Goal: Task Accomplishment & Management: Use online tool/utility

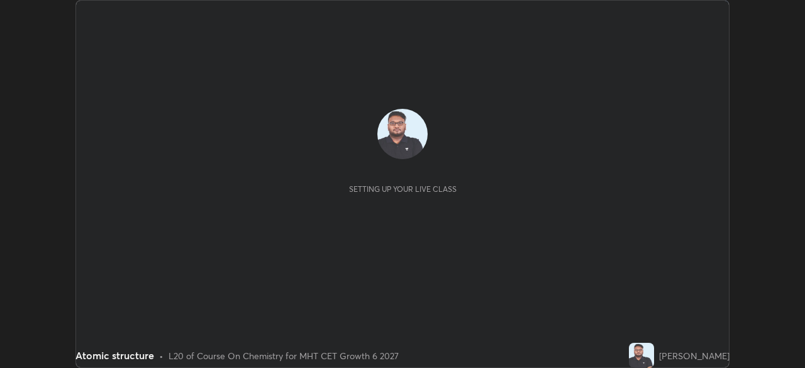
scroll to position [368, 805]
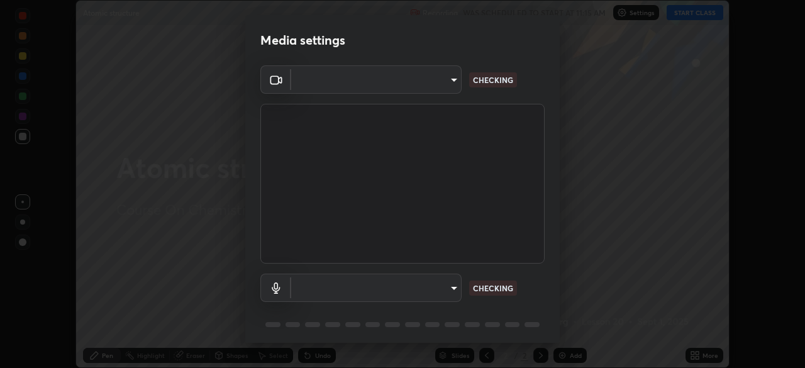
type input "68a80b43c72908e52f6b3f6755026fbe8228ad1e3cfb7feb9d4b101298e8df19"
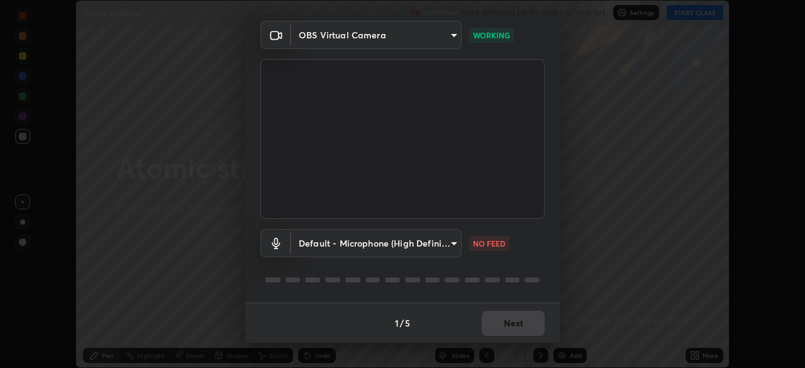
click at [432, 240] on body "Erase all Atomic structure Recording WAS SCHEDULED TO START AT 11:15 AM Setting…" at bounding box center [402, 184] width 805 height 368
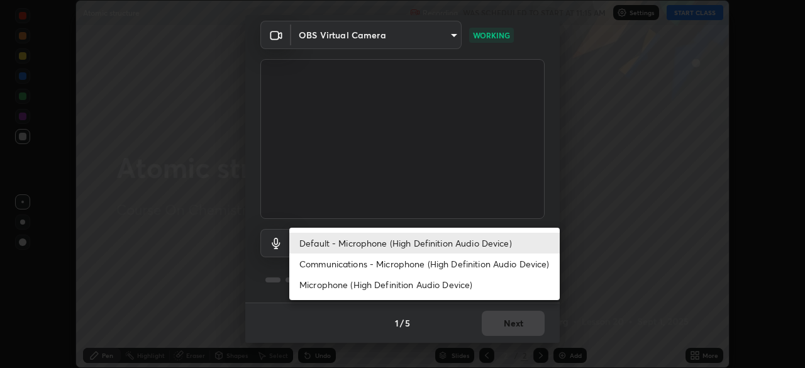
click at [418, 242] on li "Default - Microphone (High Definition Audio Device)" at bounding box center [424, 243] width 271 height 21
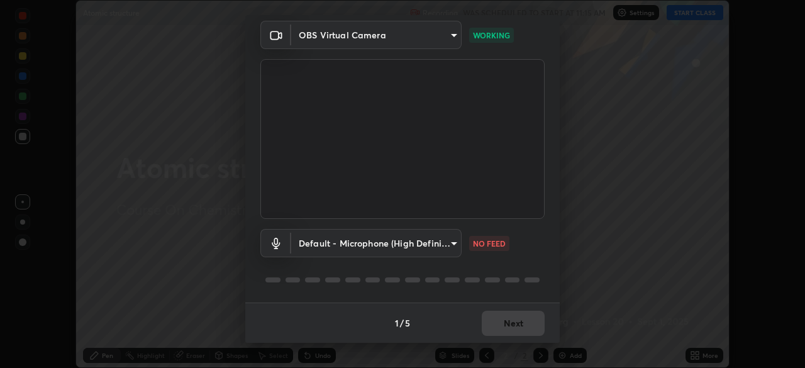
click at [439, 240] on body "Erase all Atomic structure Recording WAS SCHEDULED TO START AT 11:15 AM Setting…" at bounding box center [402, 184] width 805 height 368
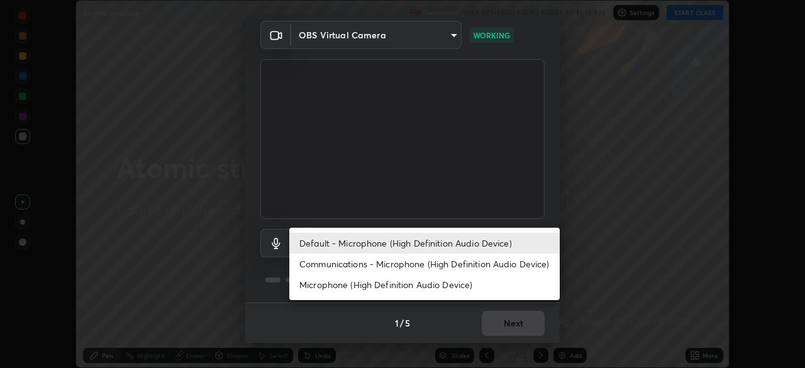
click at [422, 262] on li "Communications - Microphone (High Definition Audio Device)" at bounding box center [424, 264] width 271 height 21
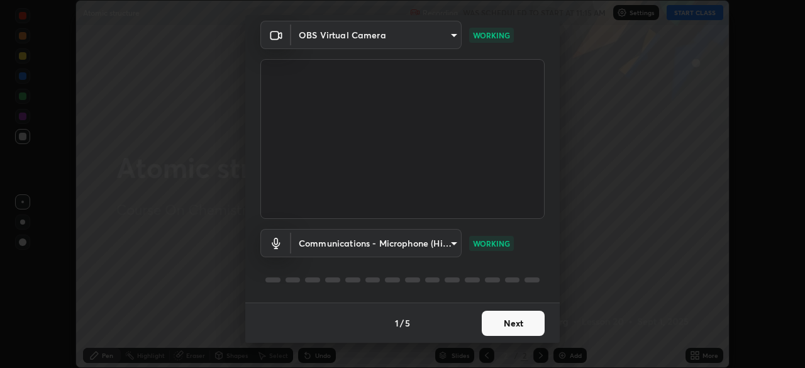
click at [445, 243] on body "Erase all Atomic structure Recording WAS SCHEDULED TO START AT 11:15 AM Setting…" at bounding box center [402, 184] width 805 height 368
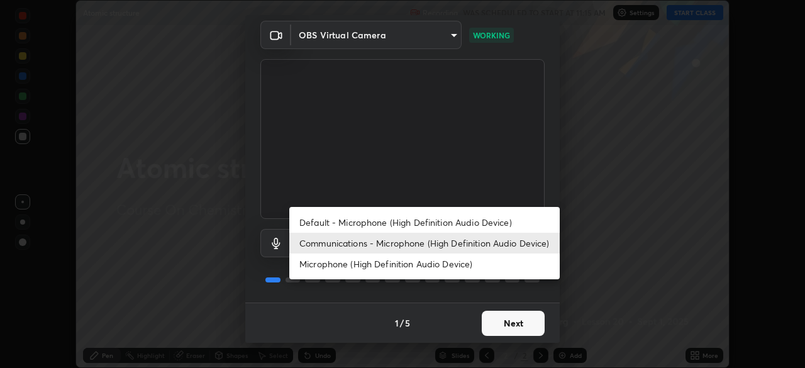
click at [433, 218] on li "Default - Microphone (High Definition Audio Device)" at bounding box center [424, 222] width 271 height 21
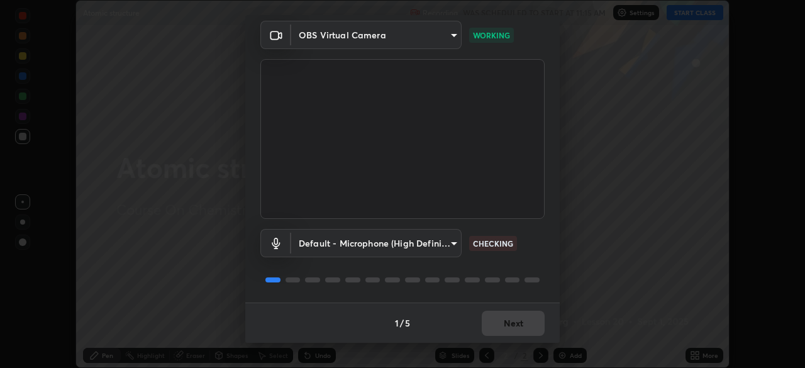
click at [433, 240] on body "Erase all Atomic structure Recording WAS SCHEDULED TO START AT 11:15 AM Setting…" at bounding box center [402, 184] width 805 height 368
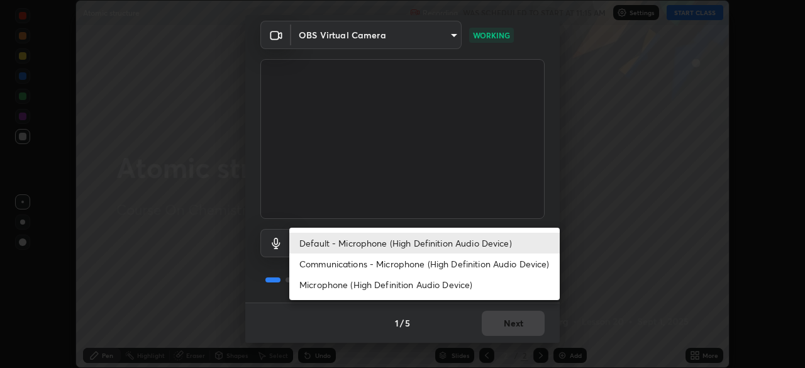
click at [422, 259] on li "Communications - Microphone (High Definition Audio Device)" at bounding box center [424, 264] width 271 height 21
type input "communications"
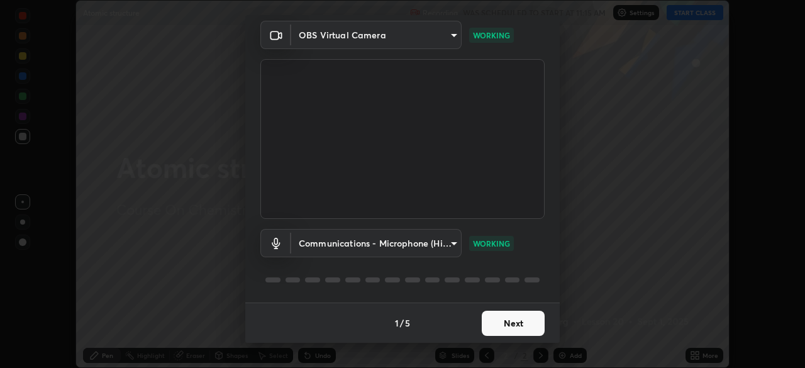
click at [497, 324] on button "Next" at bounding box center [513, 323] width 63 height 25
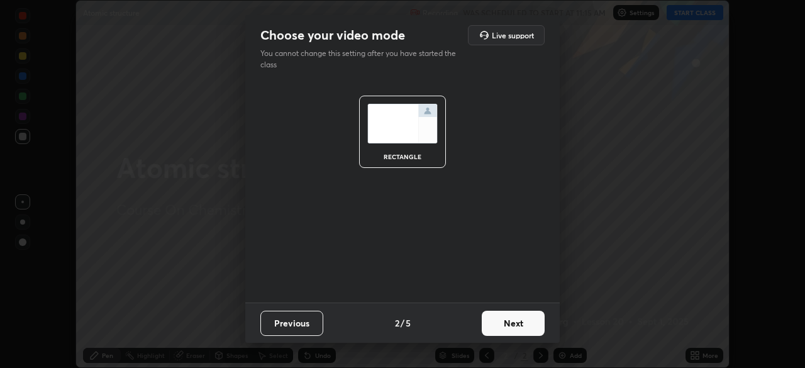
scroll to position [0, 0]
click at [500, 322] on button "Next" at bounding box center [513, 323] width 63 height 25
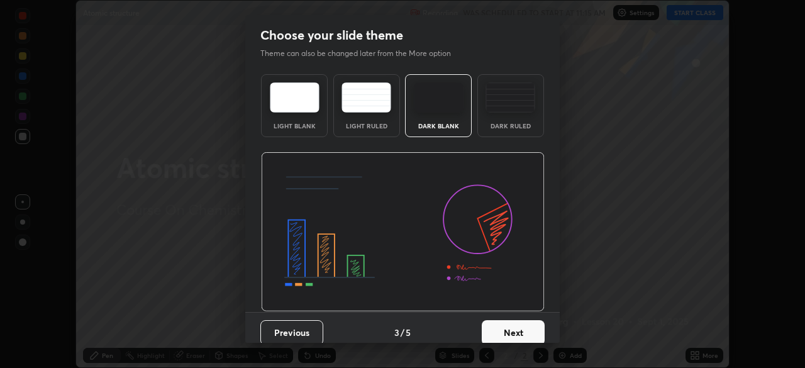
click at [504, 325] on button "Next" at bounding box center [513, 332] width 63 height 25
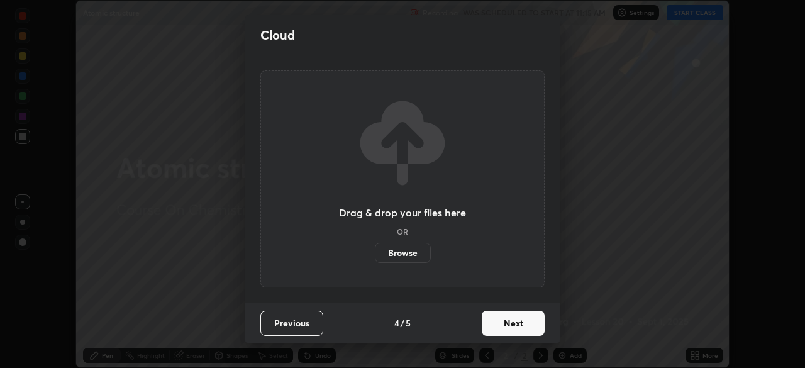
click at [506, 325] on button "Next" at bounding box center [513, 323] width 63 height 25
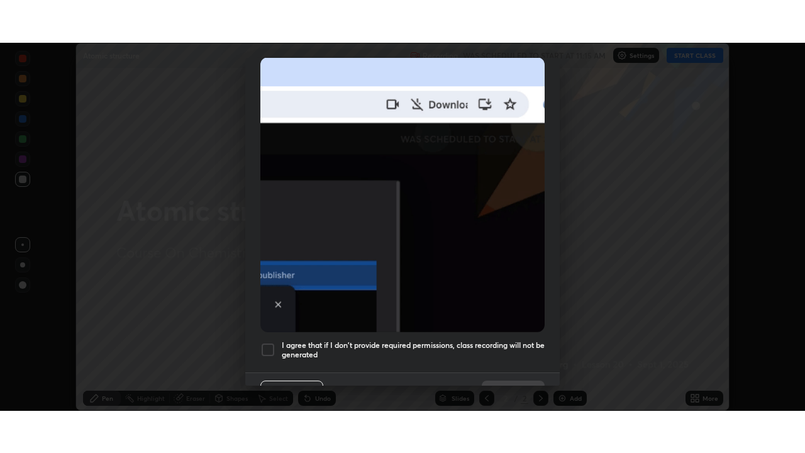
scroll to position [301, 0]
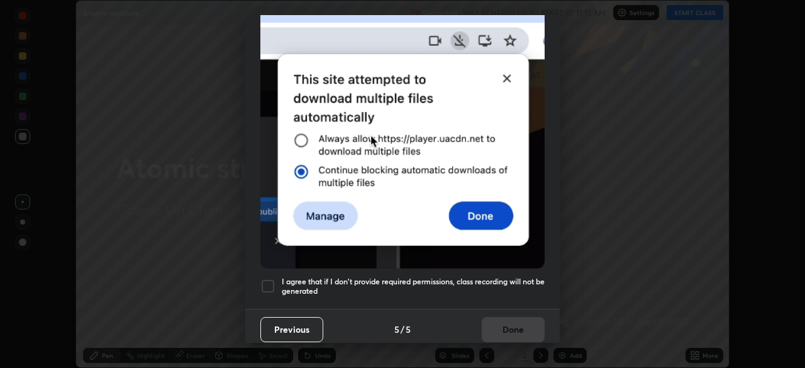
click at [442, 277] on h5 "I agree that if I don't provide required permissions, class recording will not …" at bounding box center [413, 287] width 263 height 20
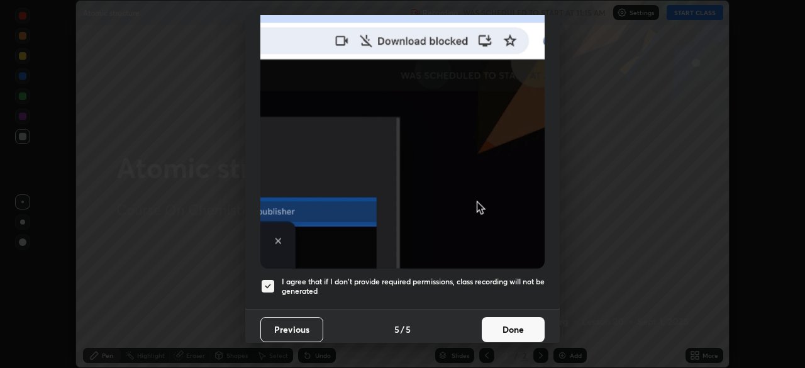
click at [503, 317] on button "Done" at bounding box center [513, 329] width 63 height 25
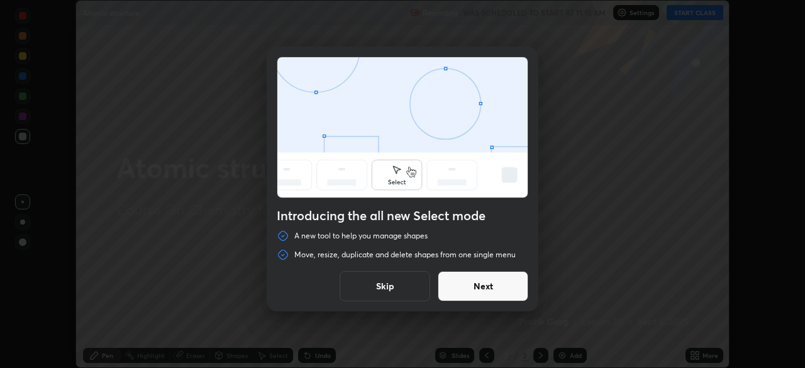
click at [388, 283] on button "Skip" at bounding box center [385, 286] width 91 height 30
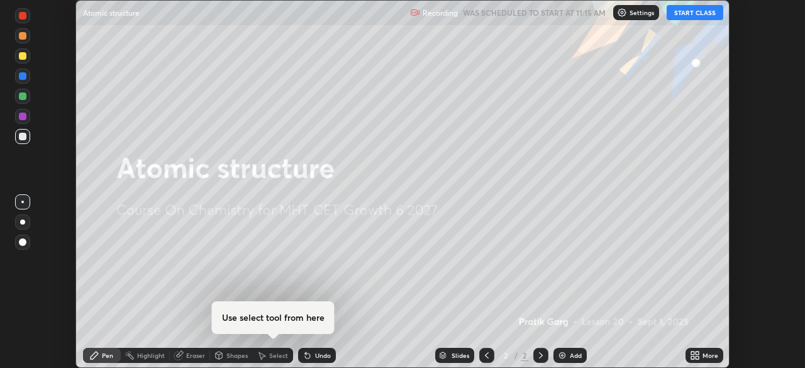
click at [693, 353] on icon at bounding box center [692, 353] width 3 height 3
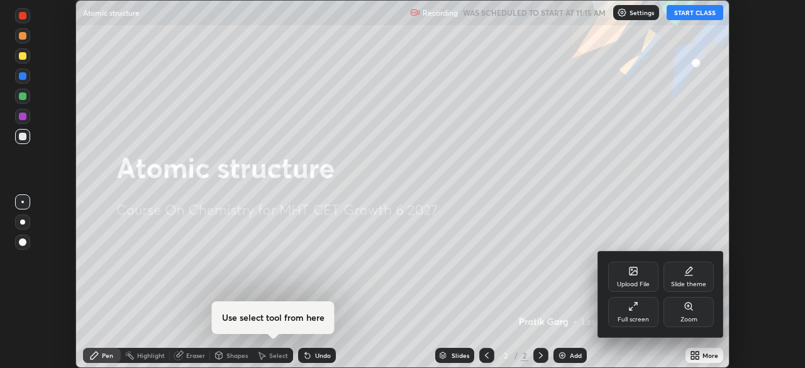
click at [622, 316] on div "Full screen" at bounding box center [633, 319] width 31 height 6
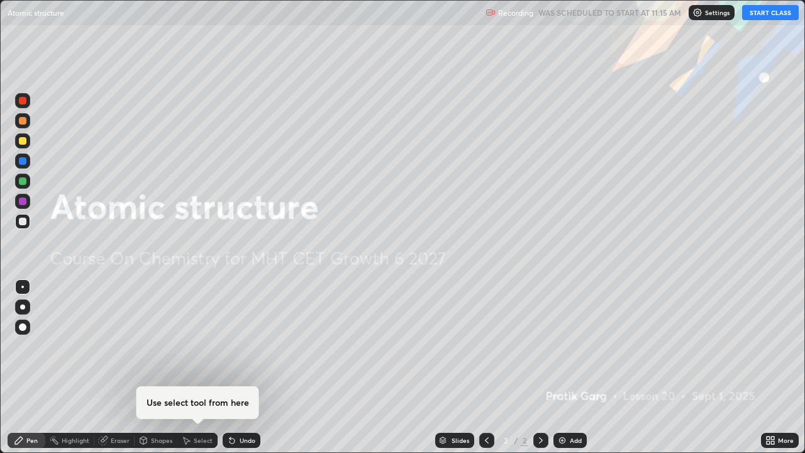
scroll to position [453, 805]
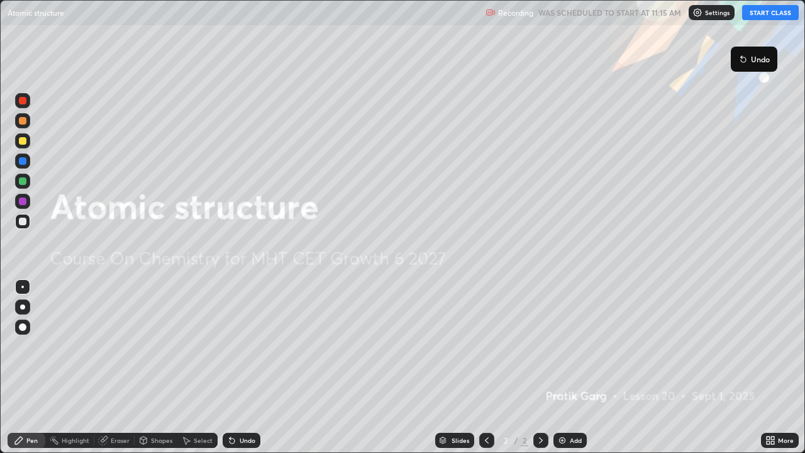
click at [766, 18] on button "START CLASS" at bounding box center [770, 12] width 57 height 15
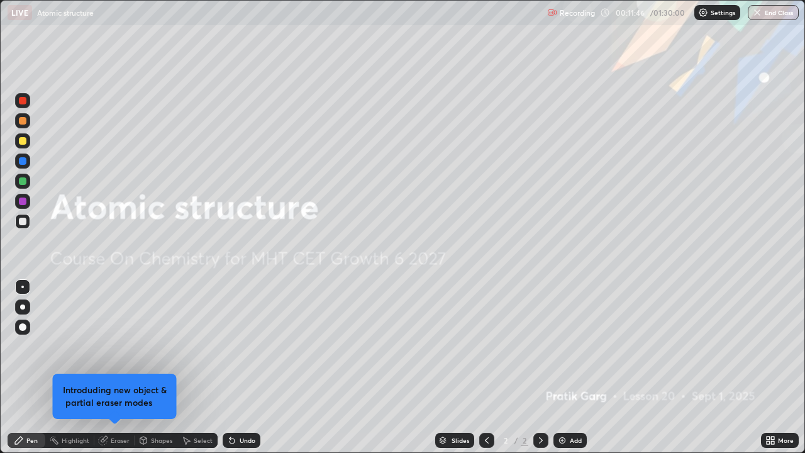
click at [104, 367] on icon at bounding box center [103, 441] width 8 height 8
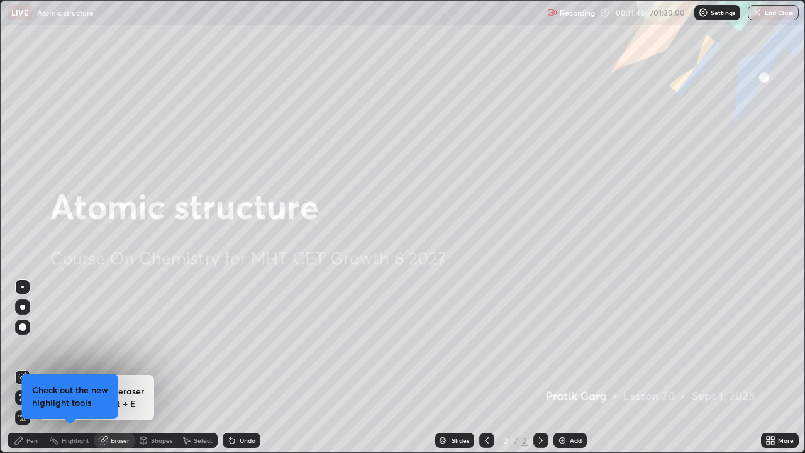
click at [109, 367] on div "Eraser" at bounding box center [114, 440] width 40 height 15
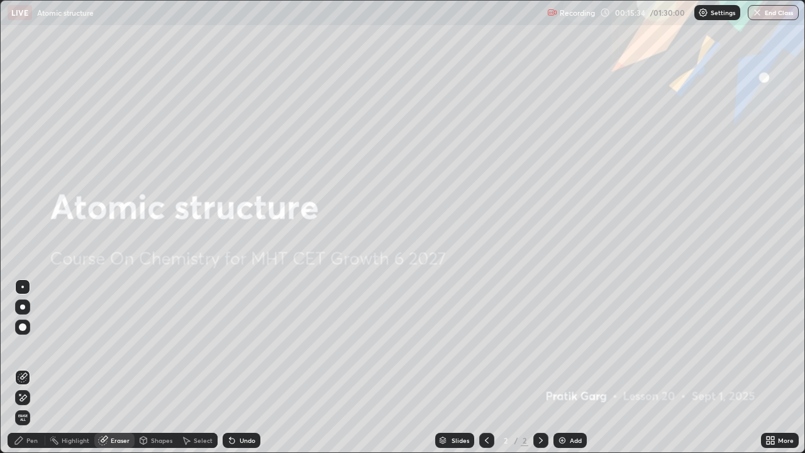
click at [576, 367] on div "Add" at bounding box center [576, 440] width 12 height 6
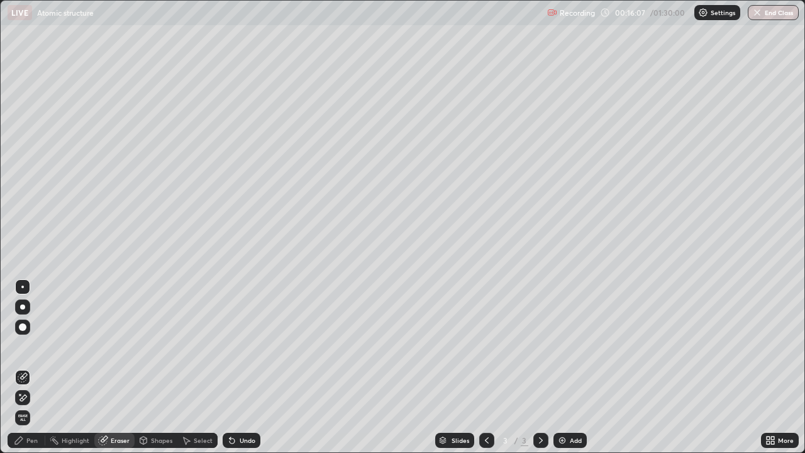
click at [36, 367] on div "Pen" at bounding box center [31, 440] width 11 height 6
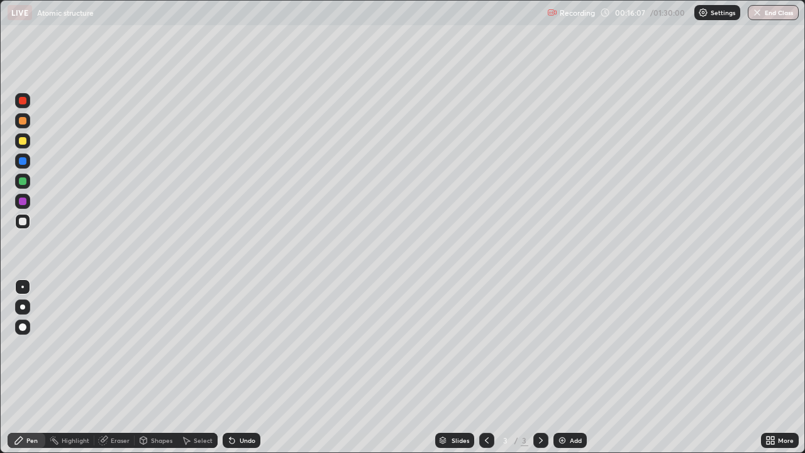
click at [36, 367] on div "Pen" at bounding box center [31, 440] width 11 height 6
click at [157, 367] on div "Shapes" at bounding box center [156, 440] width 43 height 15
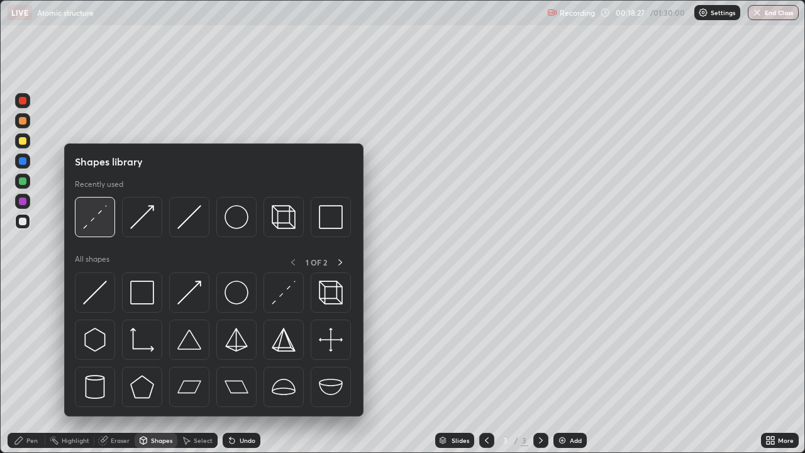
click at [98, 213] on img at bounding box center [95, 217] width 24 height 24
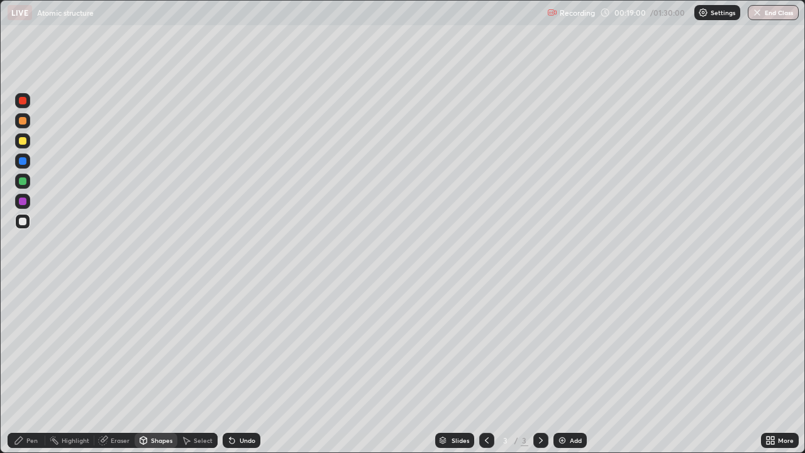
click at [245, 367] on div "Undo" at bounding box center [248, 440] width 16 height 6
click at [243, 367] on div "Undo" at bounding box center [248, 440] width 16 height 6
click at [32, 367] on div "Pen" at bounding box center [31, 440] width 11 height 6
click at [569, 367] on div "Add" at bounding box center [570, 440] width 33 height 15
click at [25, 142] on div at bounding box center [23, 141] width 8 height 8
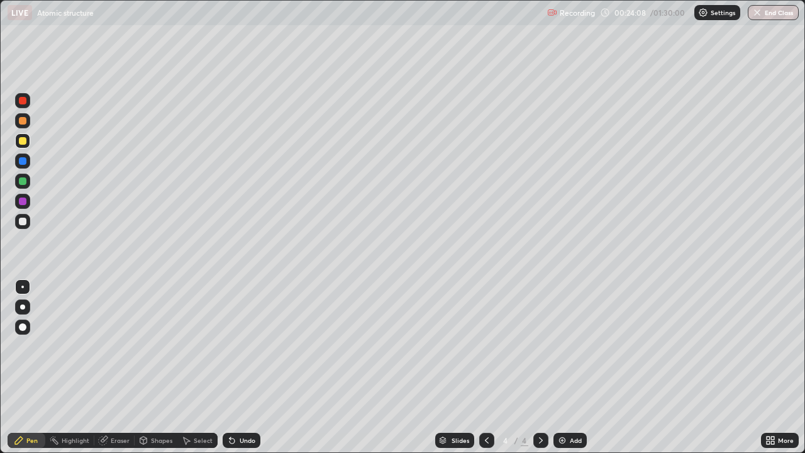
click at [116, 367] on div "Eraser" at bounding box center [120, 440] width 19 height 6
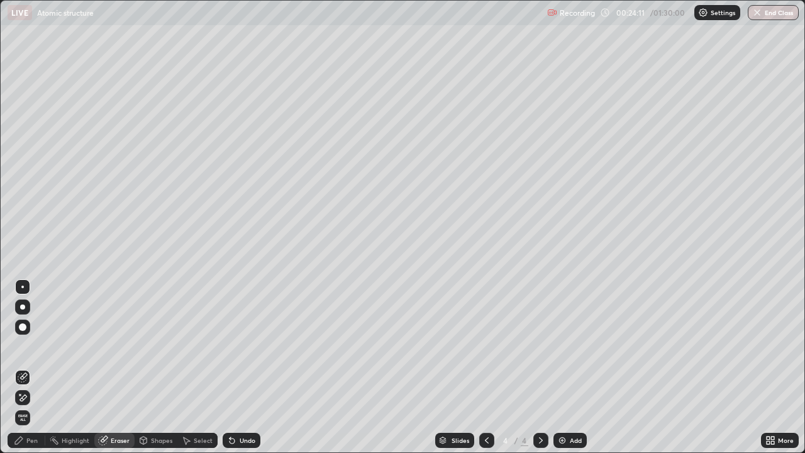
click at [31, 367] on div "Pen" at bounding box center [31, 440] width 11 height 6
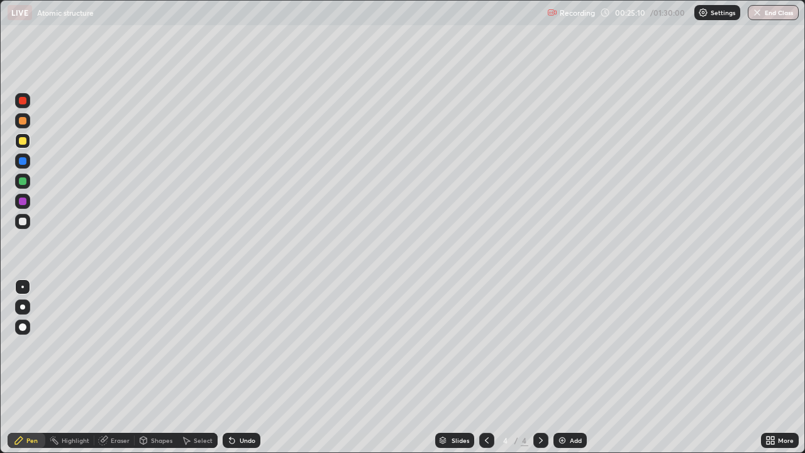
click at [28, 183] on div at bounding box center [22, 181] width 15 height 15
click at [20, 143] on div at bounding box center [23, 141] width 8 height 8
click at [157, 367] on div "Shapes" at bounding box center [161, 440] width 21 height 6
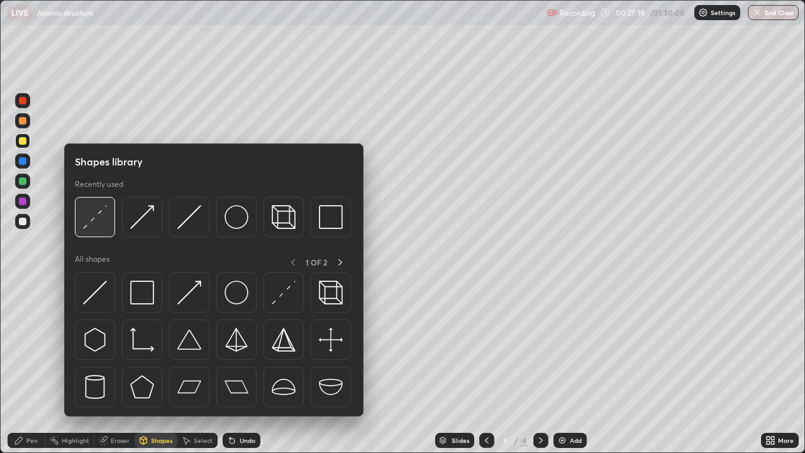
click at [101, 210] on img at bounding box center [95, 217] width 24 height 24
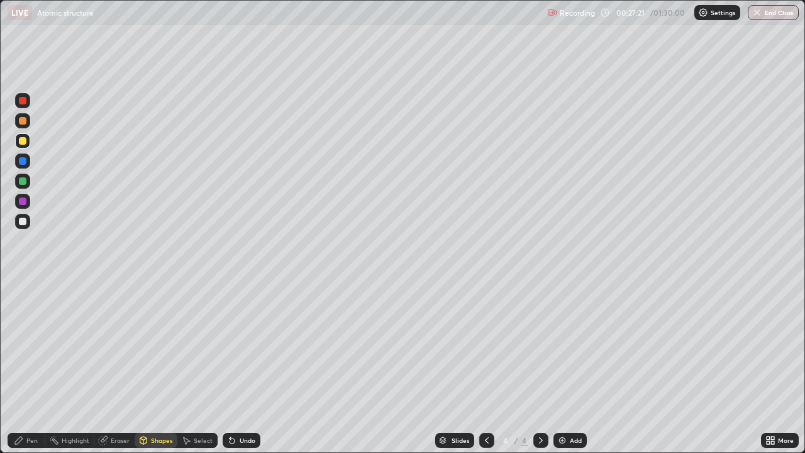
click at [37, 367] on div "Pen" at bounding box center [31, 440] width 11 height 6
click at [241, 367] on div "Undo" at bounding box center [248, 440] width 16 height 6
click at [574, 367] on div "Add" at bounding box center [576, 440] width 12 height 6
click at [24, 219] on div at bounding box center [23, 222] width 8 height 8
click at [23, 138] on div at bounding box center [23, 141] width 8 height 8
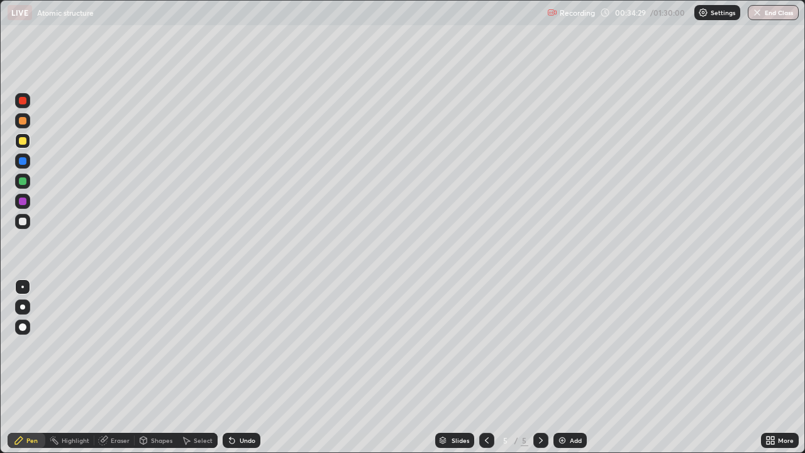
click at [566, 367] on img at bounding box center [562, 440] width 10 height 10
click at [25, 219] on div at bounding box center [23, 222] width 8 height 8
click at [150, 367] on div "Shapes" at bounding box center [156, 440] width 43 height 15
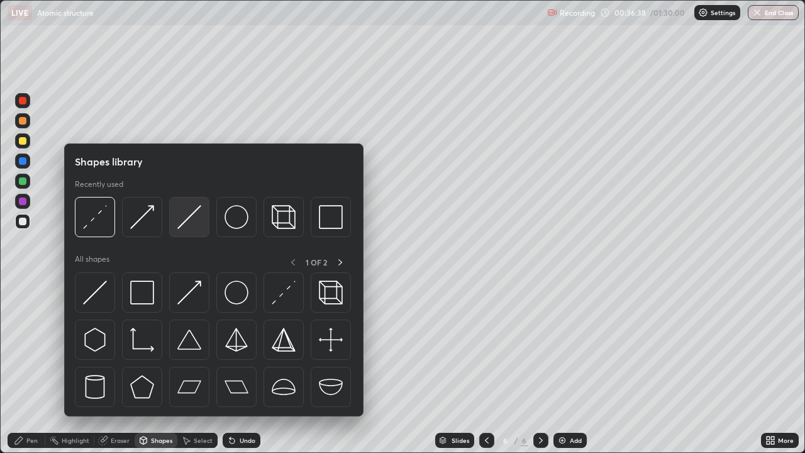
click at [196, 219] on img at bounding box center [189, 217] width 24 height 24
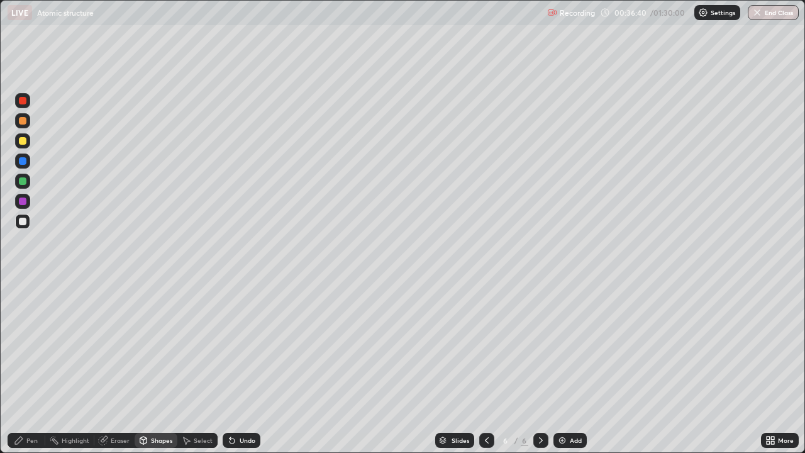
click at [36, 367] on div "Pen" at bounding box center [31, 440] width 11 height 6
click at [245, 367] on div "Undo" at bounding box center [248, 440] width 16 height 6
click at [243, 367] on div "Undo" at bounding box center [248, 440] width 16 height 6
click at [250, 367] on div "Undo" at bounding box center [248, 440] width 16 height 6
click at [244, 367] on div "Undo" at bounding box center [248, 440] width 16 height 6
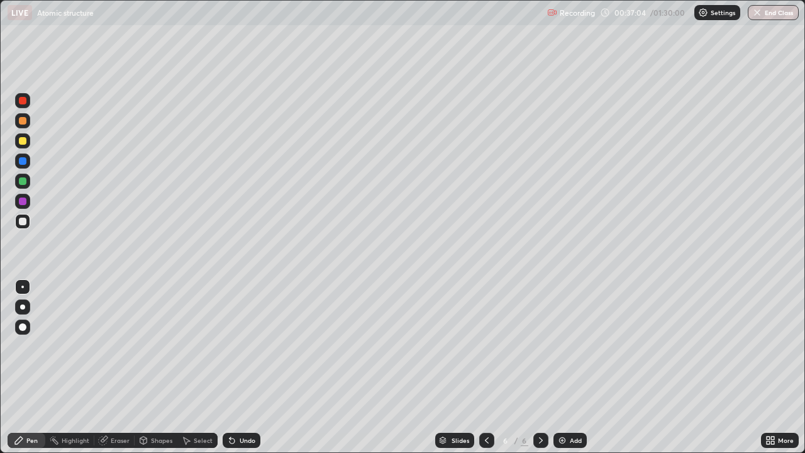
click at [244, 367] on div "Undo" at bounding box center [248, 440] width 16 height 6
click at [242, 367] on div "Undo" at bounding box center [242, 440] width 38 height 15
click at [559, 367] on div "Add" at bounding box center [570, 440] width 33 height 15
click at [23, 140] on div at bounding box center [23, 141] width 8 height 8
click at [230, 367] on icon at bounding box center [230, 437] width 1 height 1
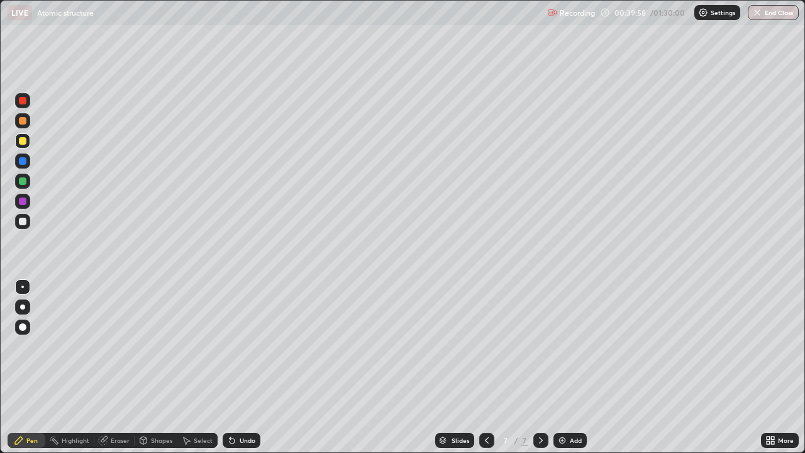
click at [22, 184] on div at bounding box center [23, 181] width 8 height 8
click at [26, 222] on div at bounding box center [23, 222] width 8 height 8
click at [161, 367] on div "Shapes" at bounding box center [161, 440] width 21 height 6
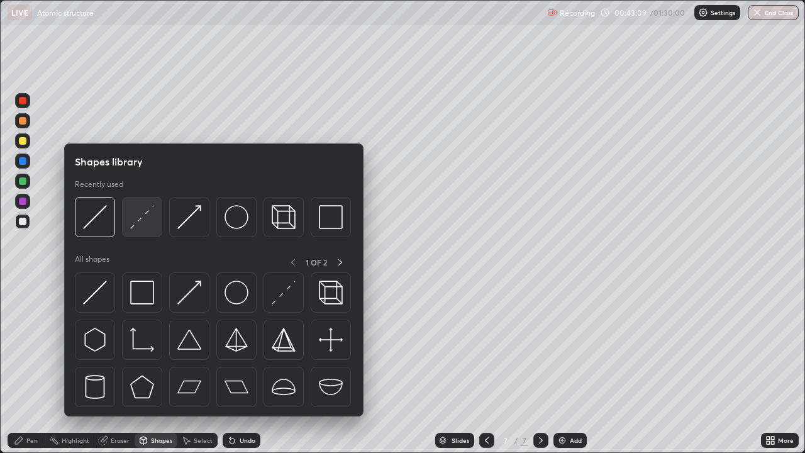
click at [154, 215] on img at bounding box center [142, 217] width 24 height 24
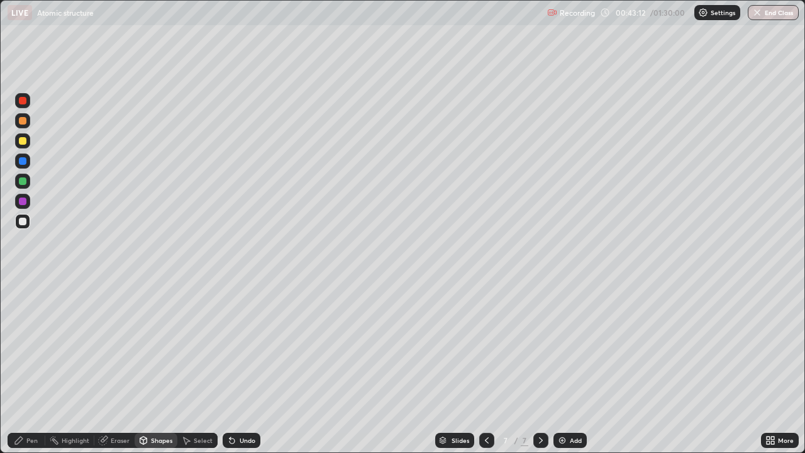
click at [27, 367] on div "Pen" at bounding box center [31, 440] width 11 height 6
click at [20, 180] on div at bounding box center [23, 181] width 8 height 8
click at [120, 367] on div "Eraser" at bounding box center [114, 440] width 40 height 15
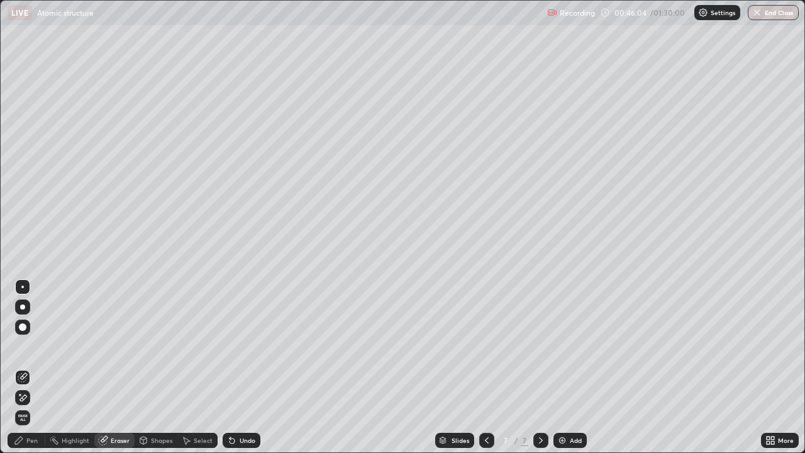
click at [118, 367] on div "Eraser" at bounding box center [120, 440] width 19 height 6
click at [18, 367] on icon at bounding box center [19, 440] width 10 height 10
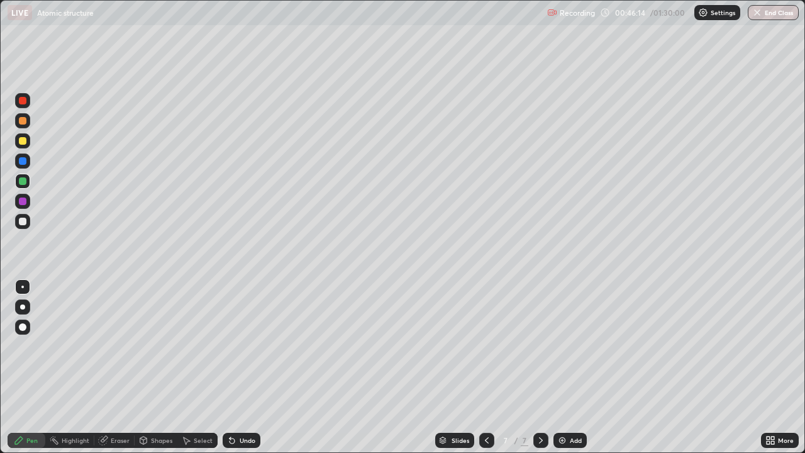
click at [121, 367] on div "Eraser" at bounding box center [120, 440] width 19 height 6
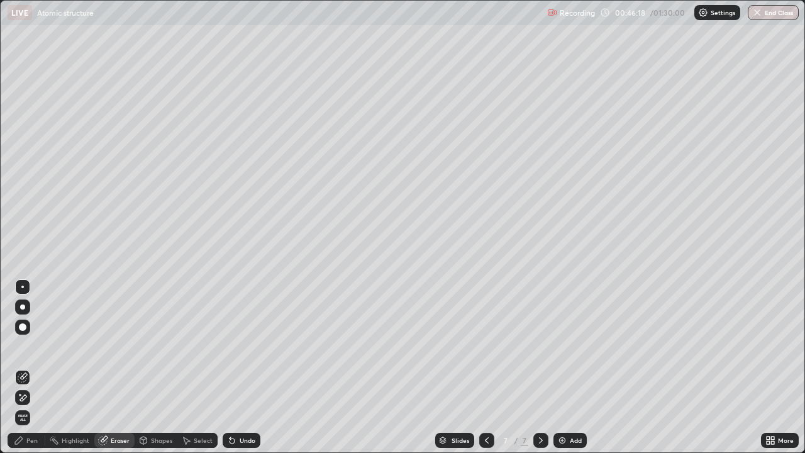
click at [25, 367] on div "Pen" at bounding box center [27, 440] width 38 height 15
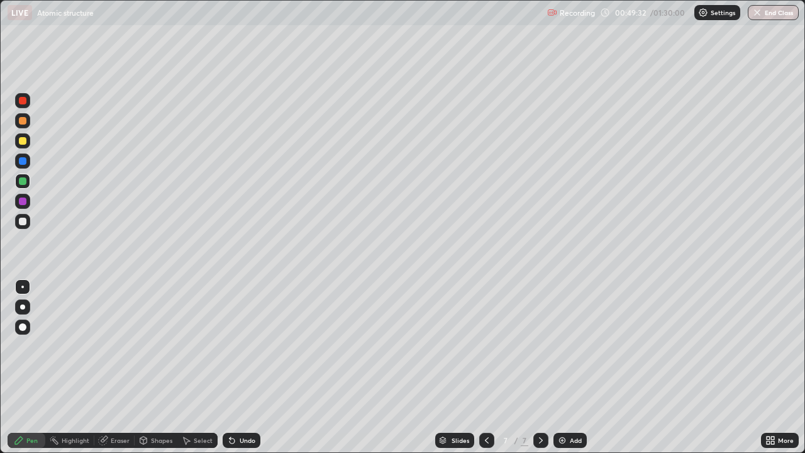
click at [570, 367] on div "Add" at bounding box center [576, 440] width 12 height 6
click at [22, 143] on div at bounding box center [23, 141] width 8 height 8
click at [240, 367] on div "Undo" at bounding box center [239, 440] width 43 height 25
click at [235, 367] on div "Undo" at bounding box center [242, 440] width 38 height 15
click at [573, 367] on div "Add" at bounding box center [576, 440] width 12 height 6
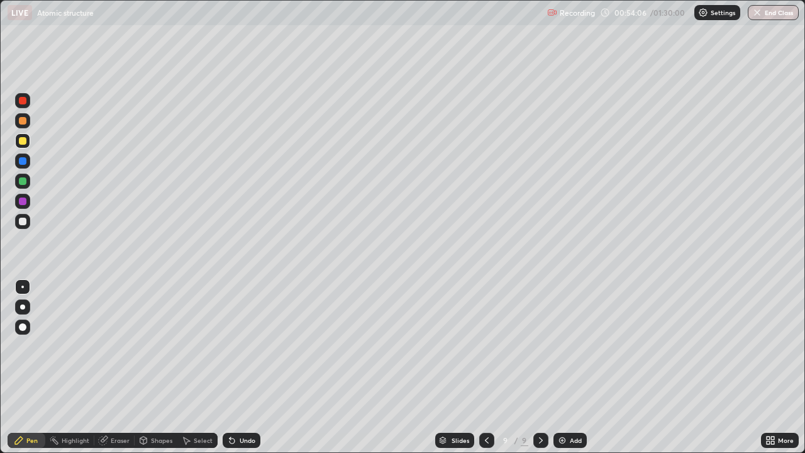
click at [28, 183] on div at bounding box center [22, 181] width 15 height 15
click at [30, 367] on div "Pen" at bounding box center [31, 440] width 11 height 6
click at [23, 142] on div at bounding box center [23, 141] width 8 height 8
click at [242, 367] on div "Undo" at bounding box center [242, 440] width 38 height 15
click at [160, 367] on div "Shapes" at bounding box center [161, 440] width 21 height 6
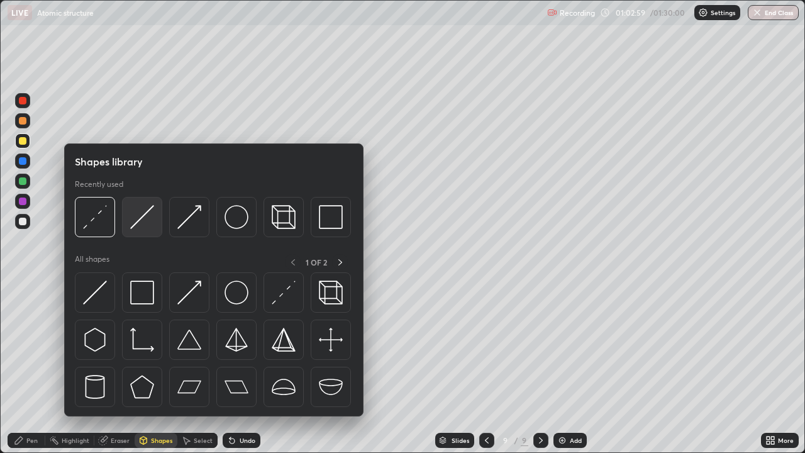
click at [146, 230] on div at bounding box center [142, 217] width 40 height 40
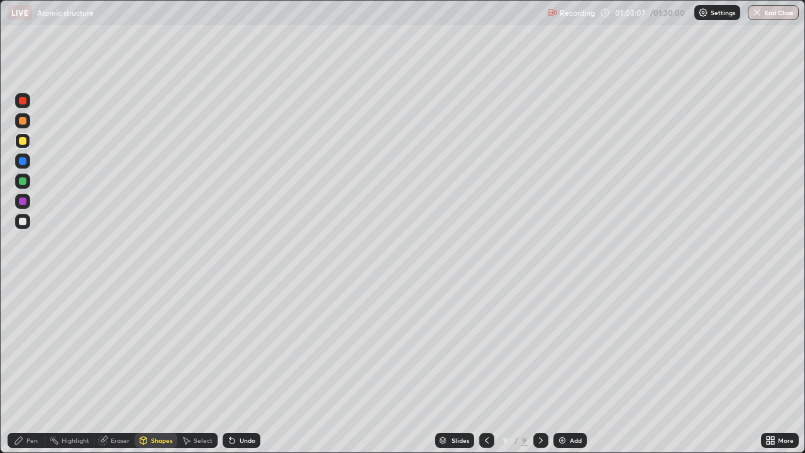
click at [35, 367] on div "Pen" at bounding box center [31, 440] width 11 height 6
click at [124, 367] on div "Eraser" at bounding box center [114, 440] width 40 height 15
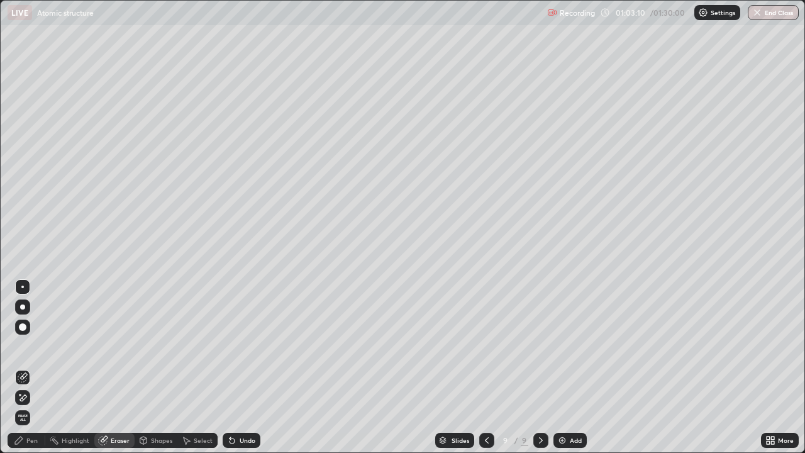
click at [172, 367] on div "Shapes" at bounding box center [156, 440] width 43 height 15
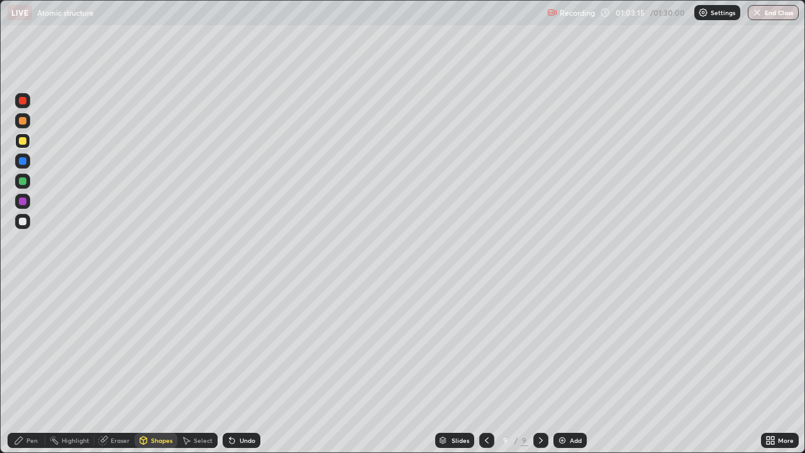
click at [26, 367] on div "Pen" at bounding box center [27, 440] width 38 height 15
click at [27, 182] on div at bounding box center [22, 181] width 15 height 15
click at [160, 367] on div "Shapes" at bounding box center [161, 440] width 21 height 6
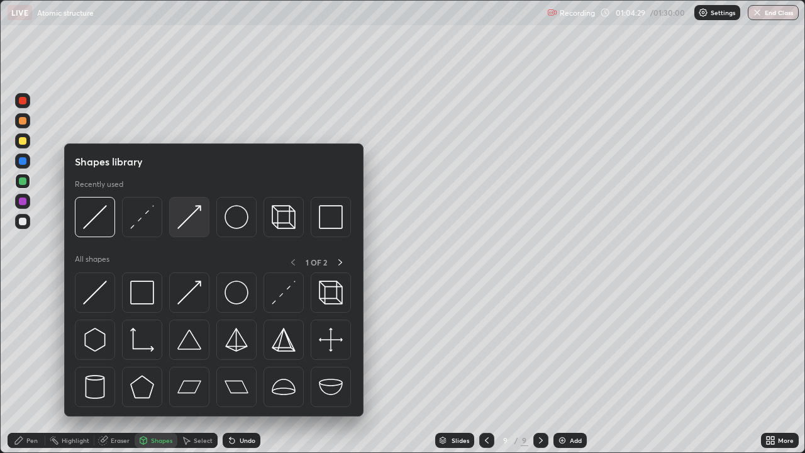
click at [198, 226] on img at bounding box center [189, 217] width 24 height 24
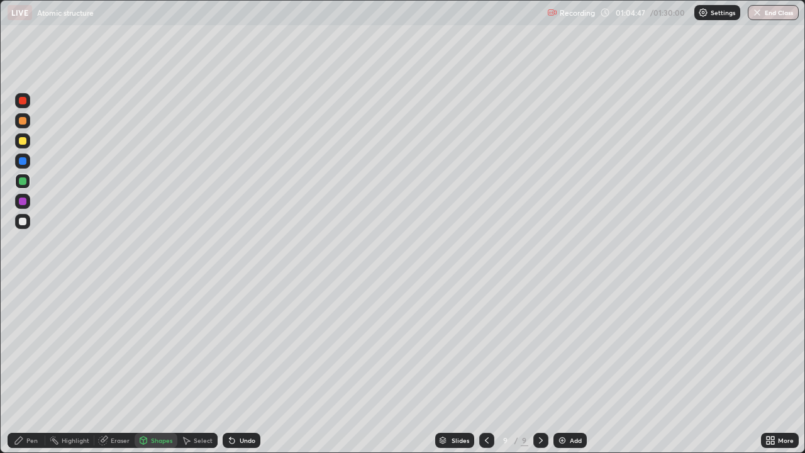
click at [585, 367] on div "Add" at bounding box center [570, 440] width 33 height 15
click at [21, 138] on div at bounding box center [23, 141] width 8 height 8
click at [471, 367] on div "Slides" at bounding box center [454, 440] width 39 height 15
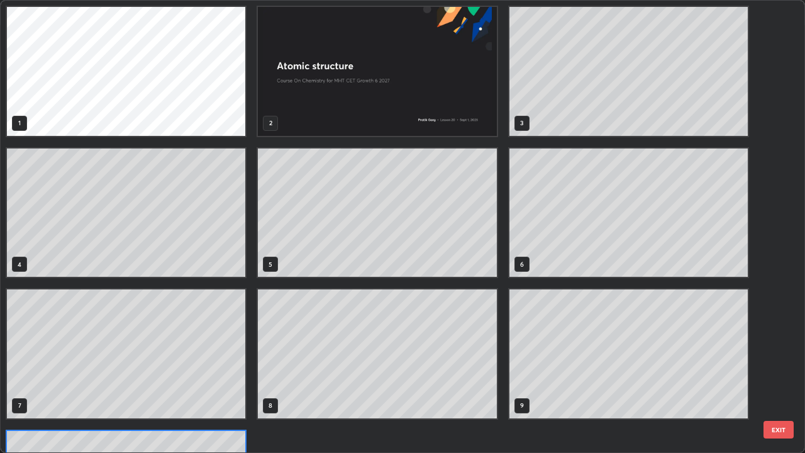
scroll to position [448, 798]
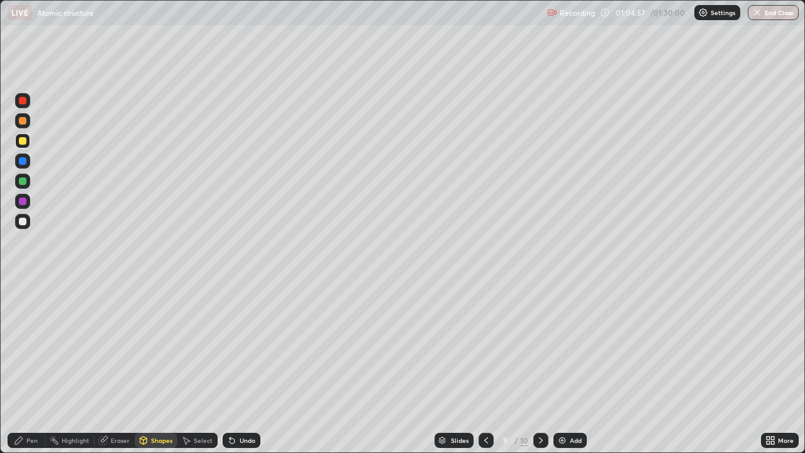
click at [248, 367] on div "Undo" at bounding box center [248, 440] width 16 height 6
click at [22, 367] on div "Pen" at bounding box center [27, 440] width 38 height 15
click at [540, 367] on icon at bounding box center [541, 440] width 10 height 10
click at [247, 367] on div "Undo" at bounding box center [248, 440] width 16 height 6
click at [579, 367] on div "Add" at bounding box center [576, 440] width 12 height 6
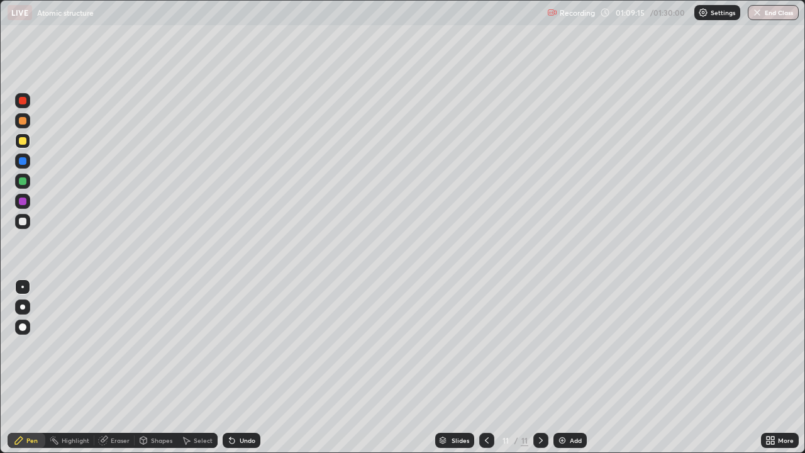
click at [20, 121] on div at bounding box center [23, 121] width 8 height 8
click at [21, 140] on div at bounding box center [23, 141] width 8 height 8
click at [247, 367] on div "Undo" at bounding box center [248, 440] width 16 height 6
click at [249, 367] on div "Undo" at bounding box center [242, 440] width 38 height 15
click at [28, 224] on div at bounding box center [22, 221] width 15 height 15
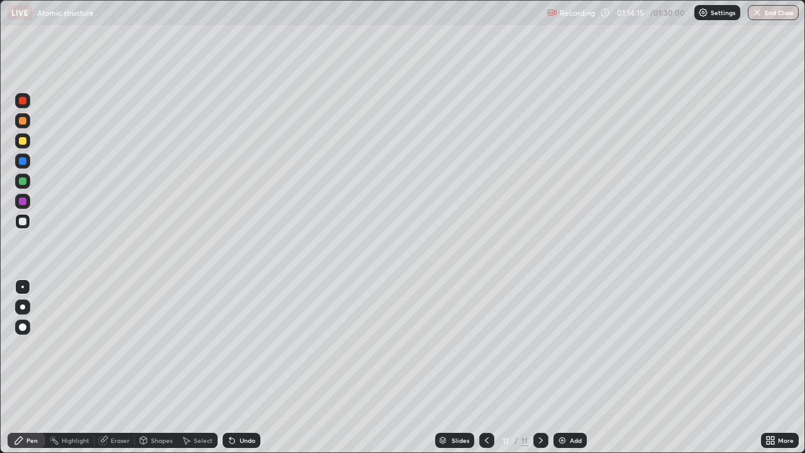
click at [238, 367] on div "Undo" at bounding box center [242, 440] width 38 height 15
click at [244, 367] on div "Undo" at bounding box center [242, 440] width 38 height 15
click at [247, 367] on div "Undo" at bounding box center [248, 440] width 16 height 6
click at [156, 367] on div "Shapes" at bounding box center [161, 440] width 21 height 6
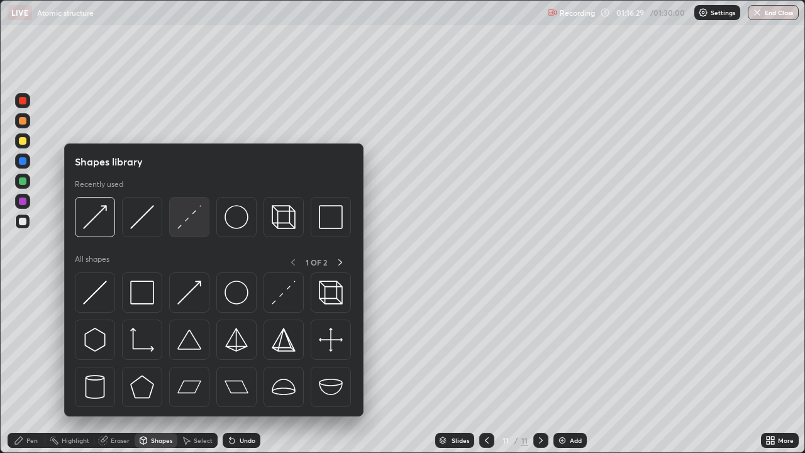
click at [182, 216] on img at bounding box center [189, 217] width 24 height 24
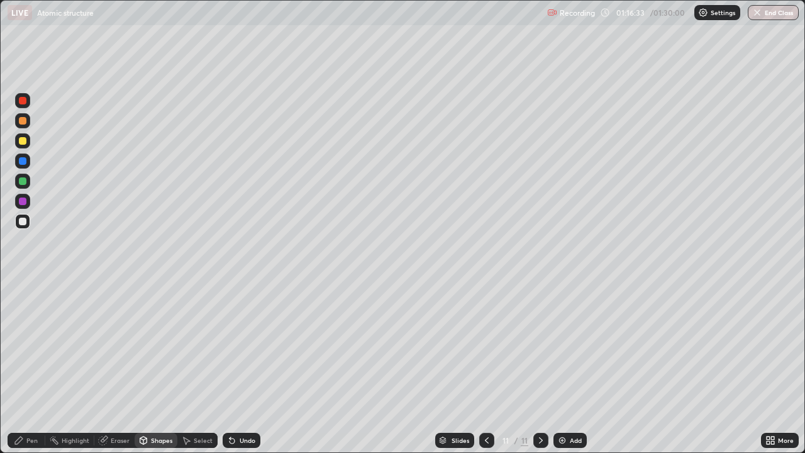
click at [35, 367] on div "Pen" at bounding box center [31, 440] width 11 height 6
click at [761, 18] on button "End Class" at bounding box center [773, 12] width 51 height 15
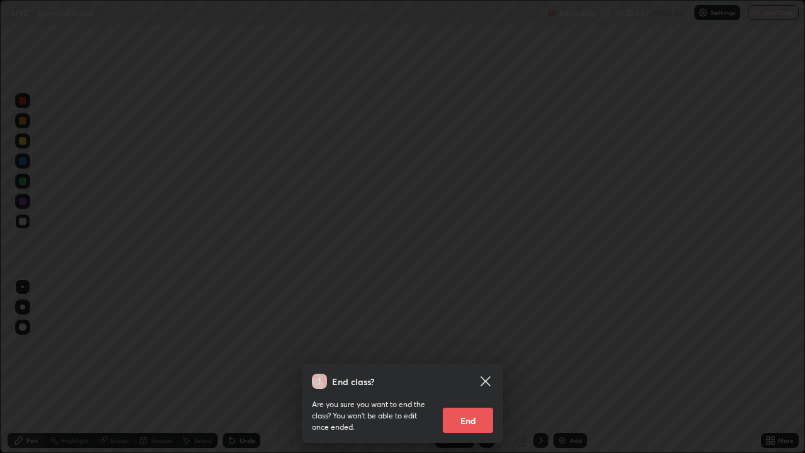
click at [471, 367] on button "End" at bounding box center [468, 420] width 50 height 25
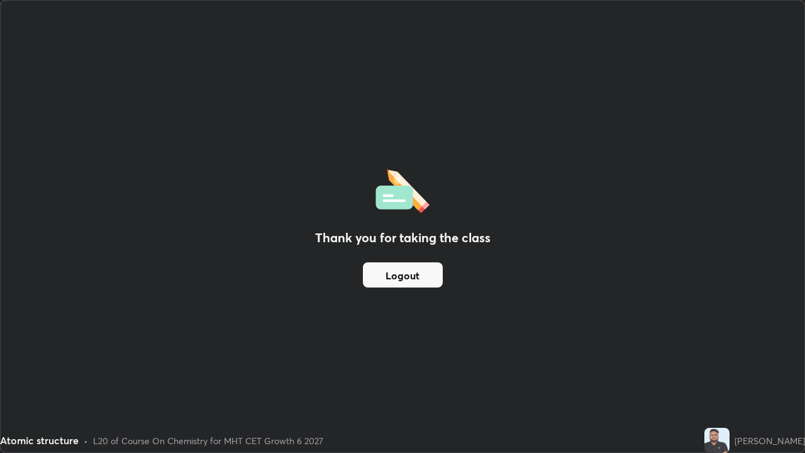
click at [411, 278] on button "Logout" at bounding box center [403, 274] width 80 height 25
